Goal: Use online tool/utility: Utilize a website feature to perform a specific function

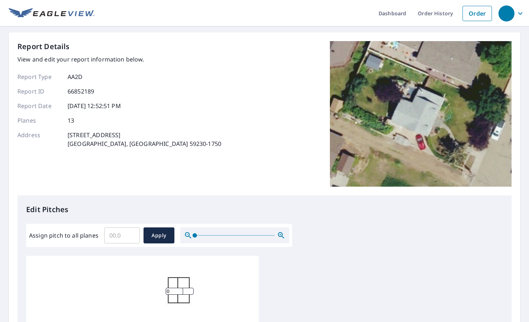
click at [121, 235] on input "Assign pitch to all planes" at bounding box center [122, 235] width 36 height 20
type input "8"
click at [161, 236] on span "Apply" at bounding box center [158, 235] width 19 height 9
type input "8"
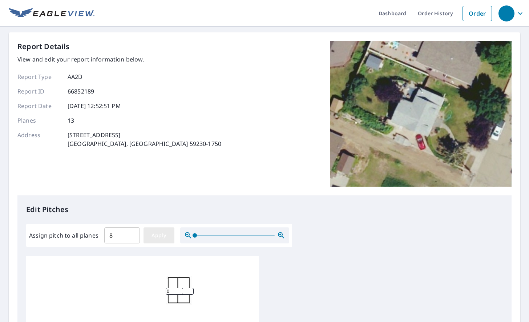
type input "8"
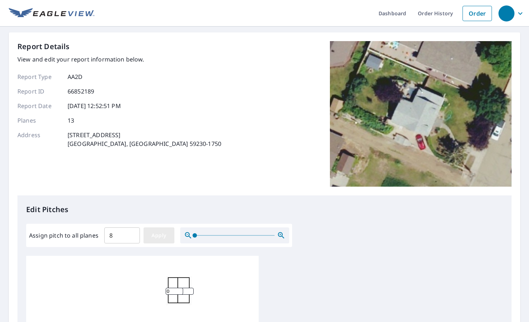
type input "8"
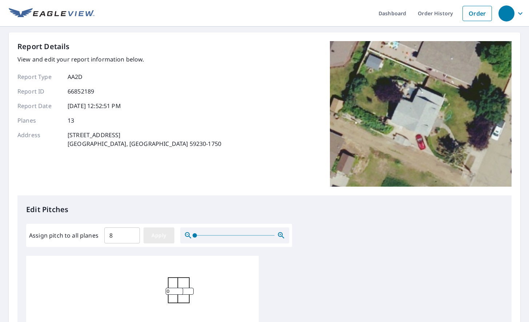
type input "8"
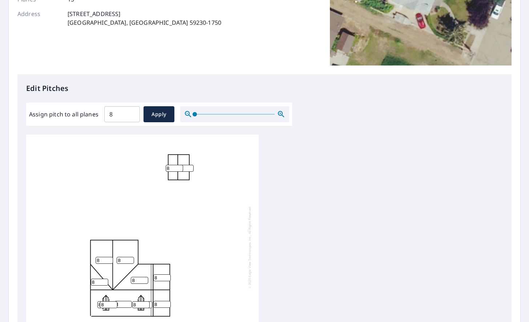
scroll to position [7, 0]
click at [286, 225] on div "8 8 8 8 8 8 8 8 8 8 8 8 8" at bounding box center [264, 248] width 477 height 228
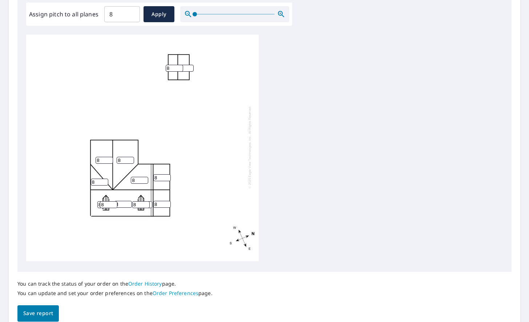
scroll to position [242, 0]
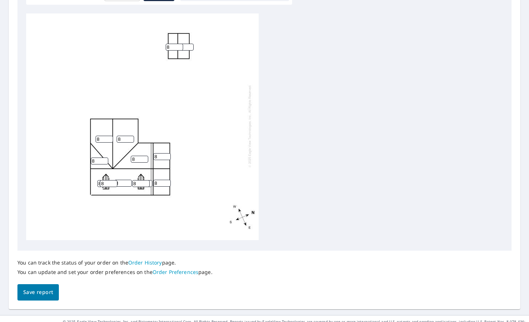
click at [41, 293] on span "Save report" at bounding box center [38, 291] width 30 height 9
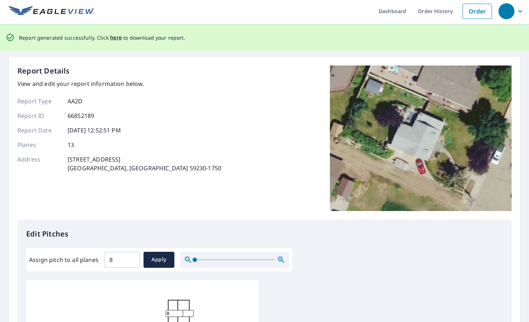
scroll to position [0, 0]
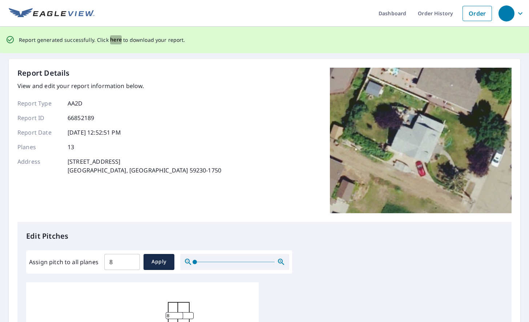
click at [114, 40] on span "here" at bounding box center [116, 39] width 12 height 9
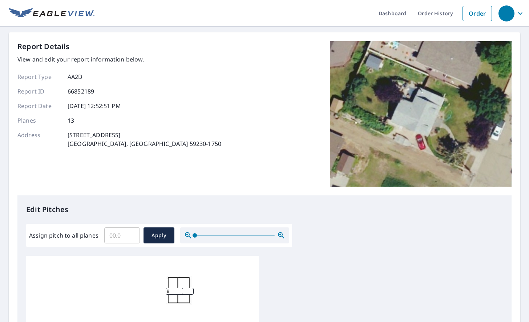
click at [120, 233] on input "Assign pitch to all planes" at bounding box center [122, 235] width 36 height 20
type input "8"
click at [162, 235] on span "Apply" at bounding box center [158, 235] width 19 height 9
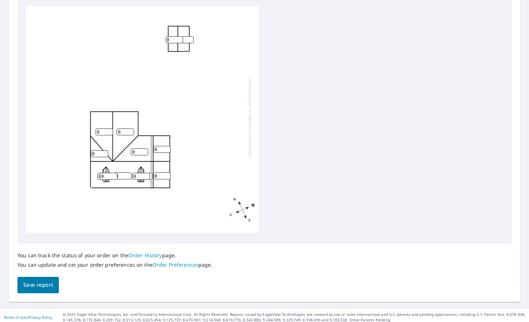
scroll to position [253, 0]
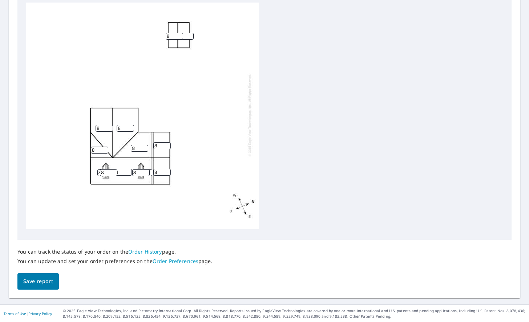
click at [40, 281] on span "Save report" at bounding box center [38, 280] width 30 height 9
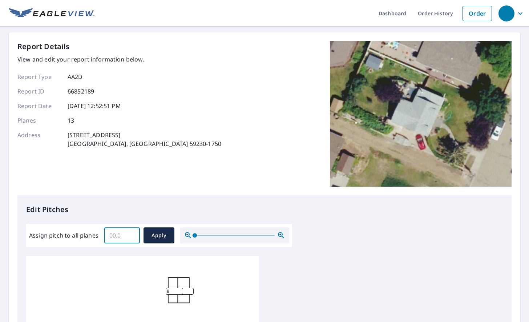
click at [127, 236] on input "Assign pitch to all planes" at bounding box center [122, 235] width 36 height 20
type input "8"
click at [156, 235] on span "Apply" at bounding box center [158, 235] width 19 height 9
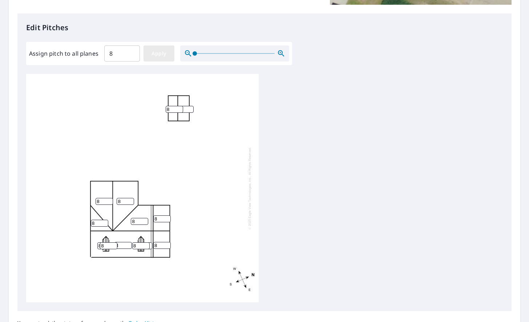
click at [155, 52] on span "Apply" at bounding box center [158, 53] width 19 height 9
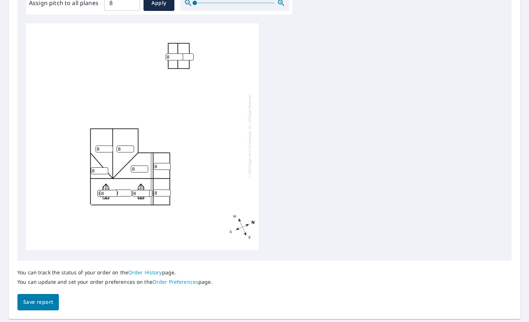
scroll to position [253, 0]
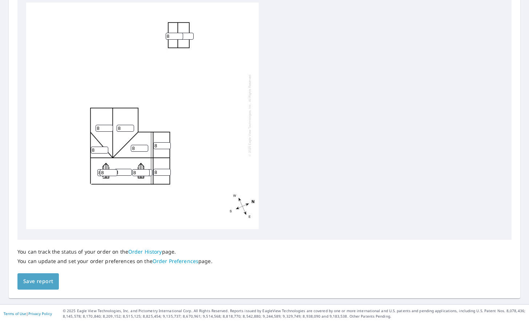
click at [33, 281] on span "Save report" at bounding box center [38, 280] width 30 height 9
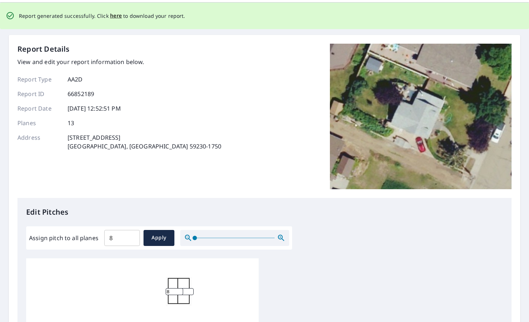
scroll to position [0, 0]
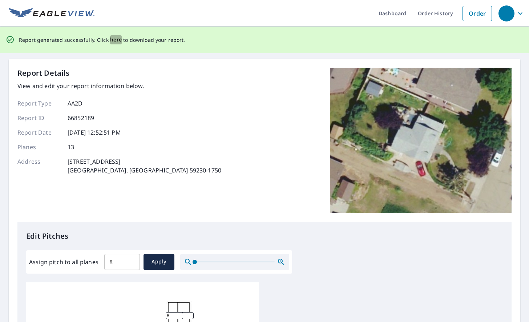
click at [115, 38] on span "here" at bounding box center [116, 39] width 12 height 9
